Goal: Go to known website: Access a specific website the user already knows

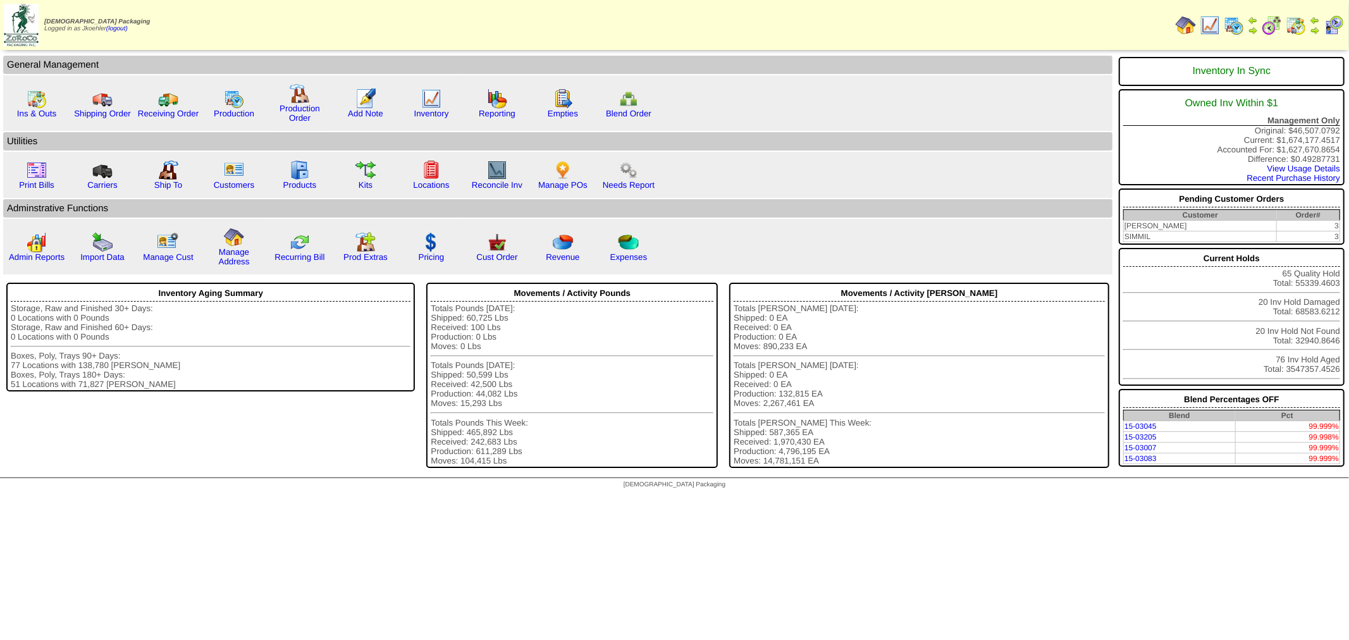
click at [1242, 22] on img at bounding box center [1234, 25] width 20 height 20
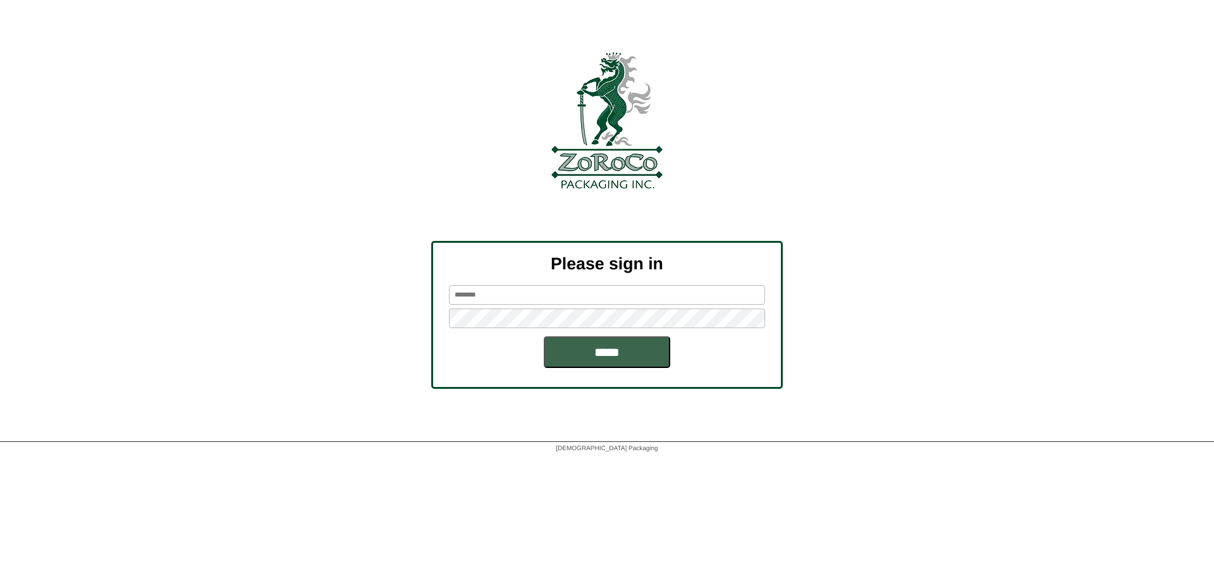
type input "********"
click at [606, 352] on input "*****" at bounding box center [607, 352] width 126 height 32
